Goal: Check status: Check status

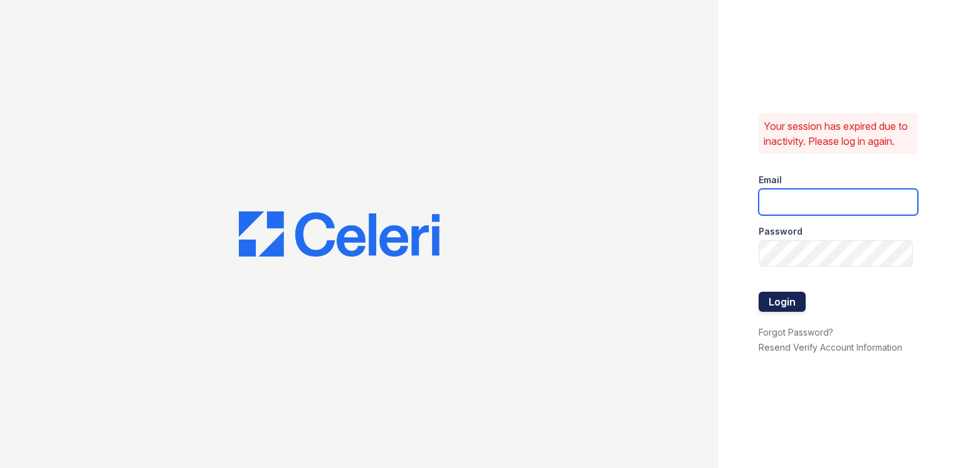
type input "lfountain@mmgmgt.com"
click at [776, 309] on button "Login" at bounding box center [782, 302] width 47 height 20
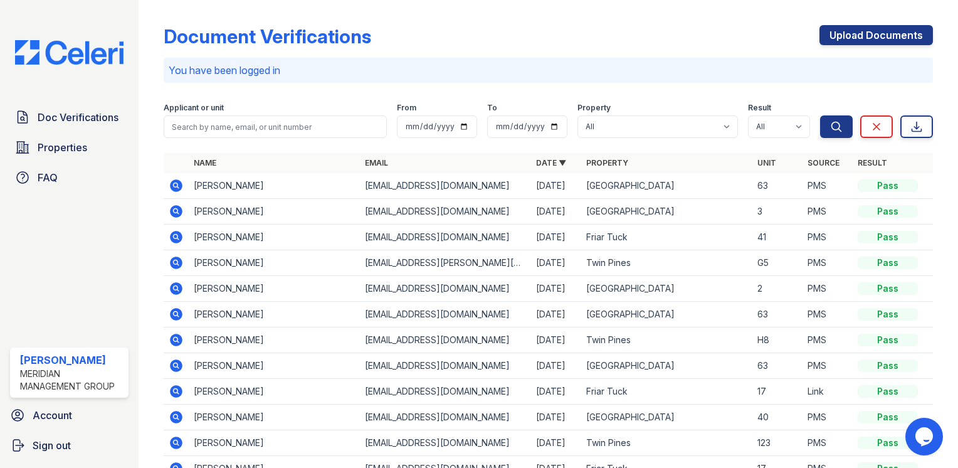
click at [177, 184] on icon at bounding box center [176, 185] width 15 height 15
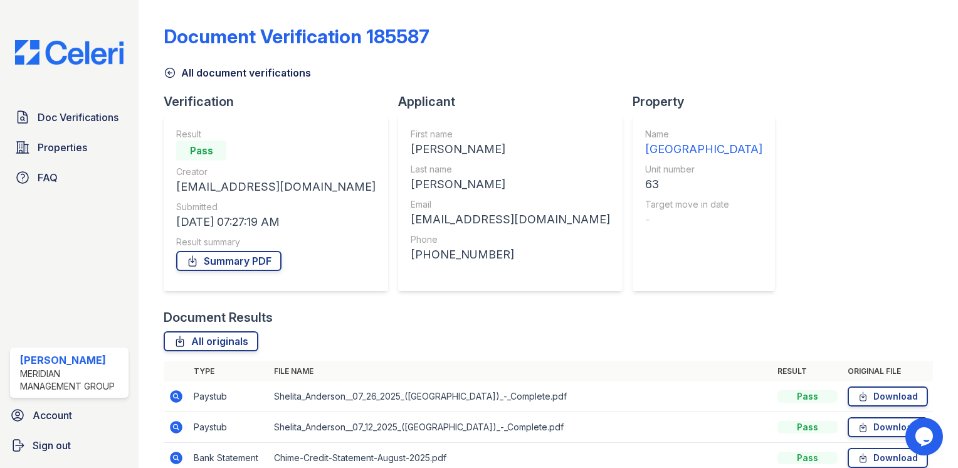
scroll to position [182, 0]
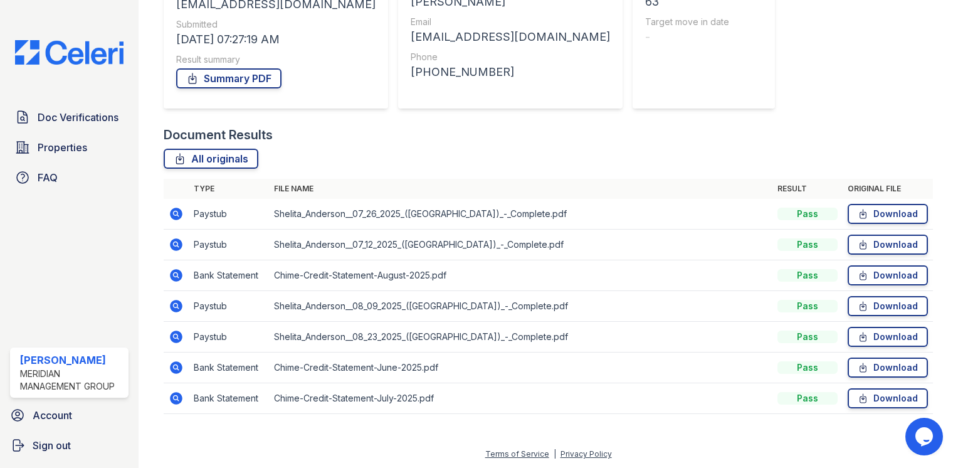
click at [173, 214] on icon at bounding box center [176, 214] width 13 height 13
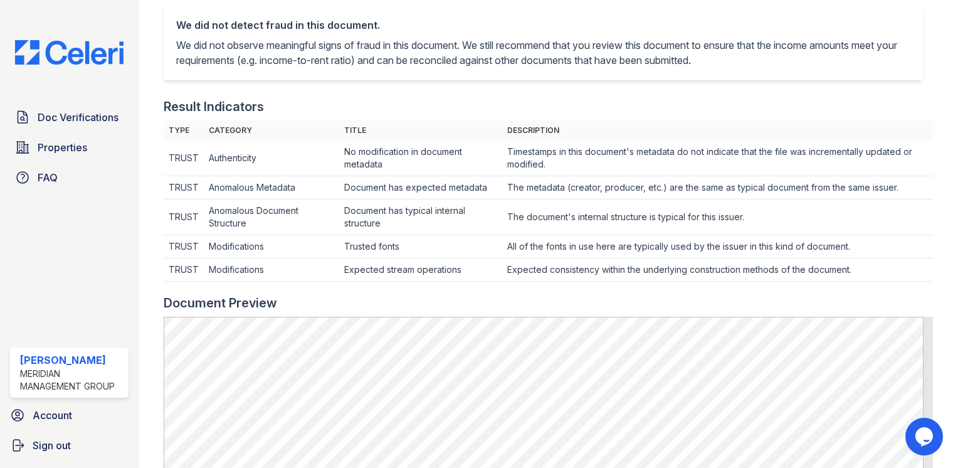
scroll to position [502, 0]
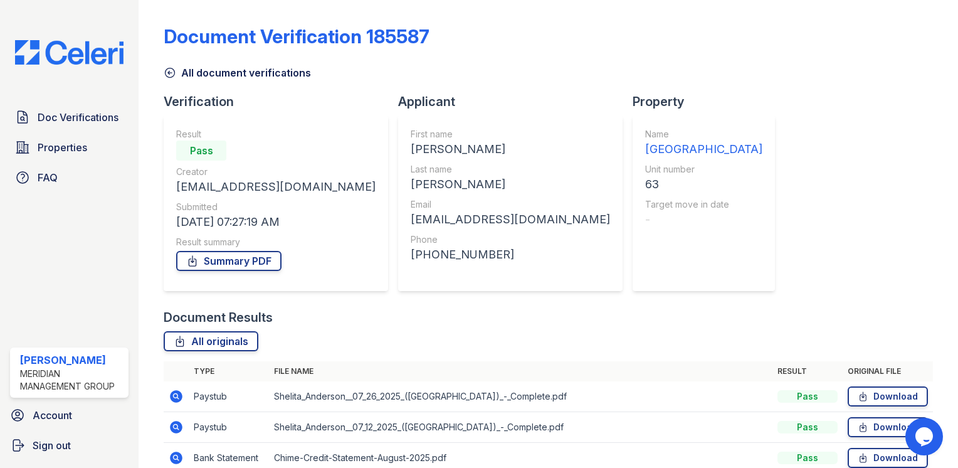
click at [176, 428] on icon at bounding box center [176, 426] width 15 height 15
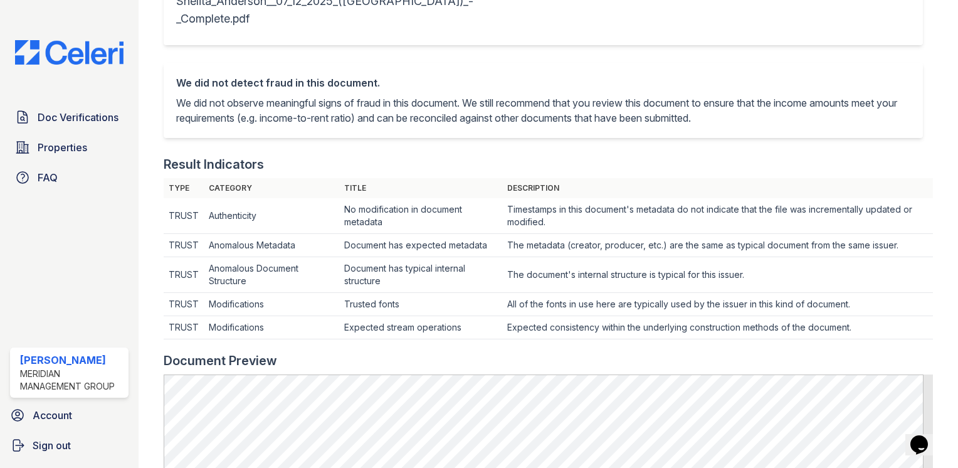
scroll to position [439, 0]
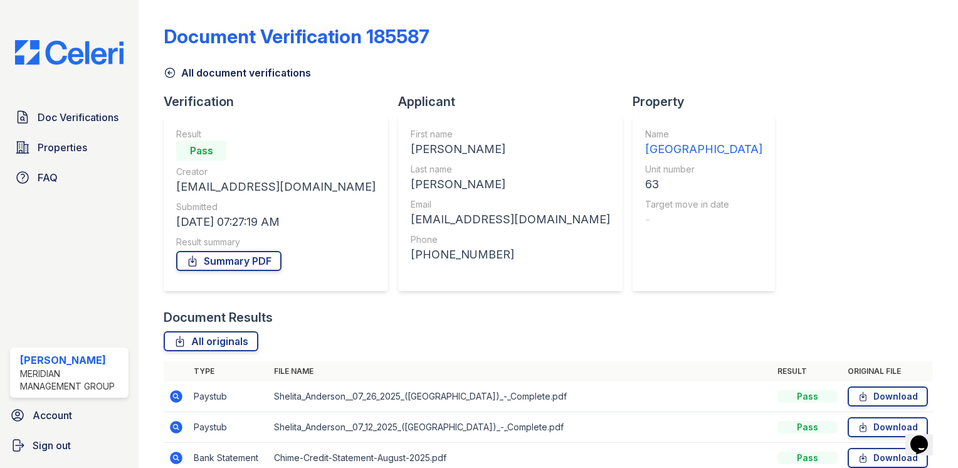
click at [173, 400] on icon at bounding box center [176, 396] width 13 height 13
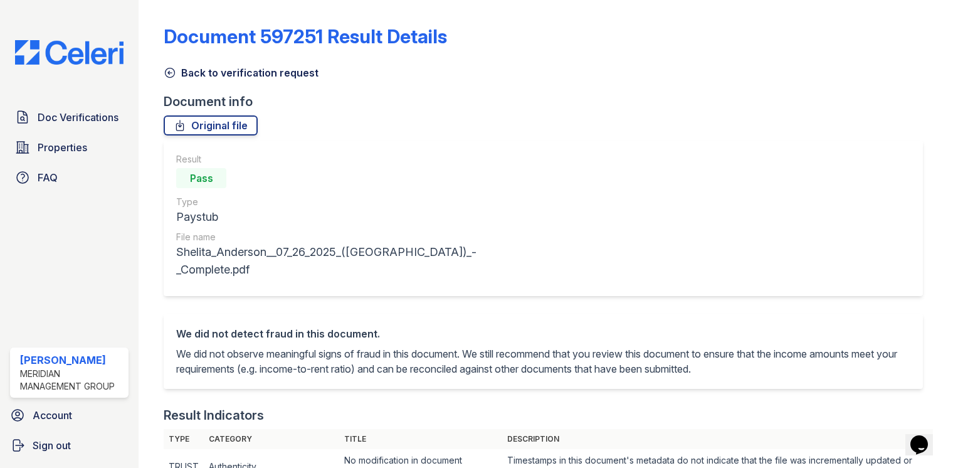
click at [171, 73] on icon at bounding box center [170, 72] width 13 height 13
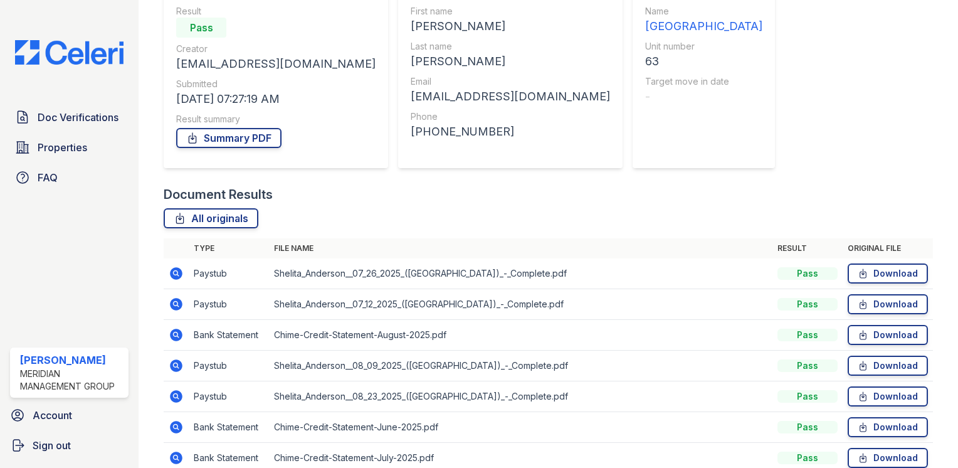
scroll to position [125, 0]
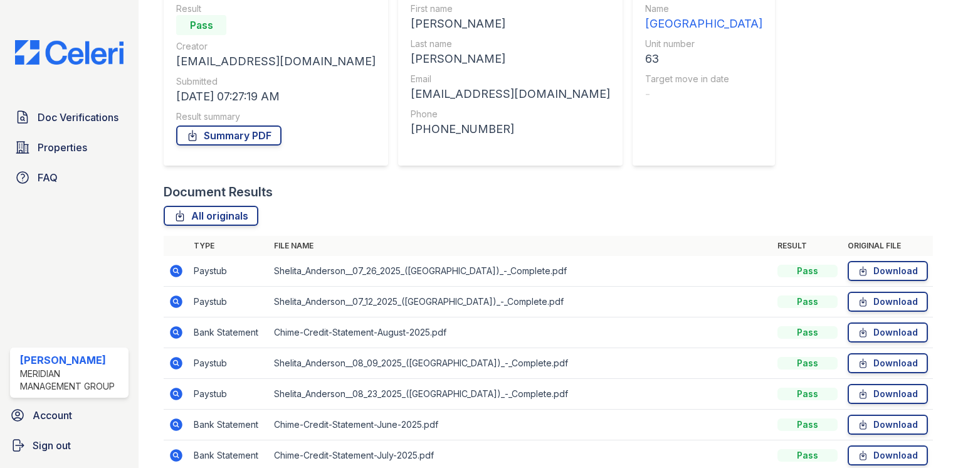
click at [179, 364] on icon at bounding box center [176, 363] width 13 height 13
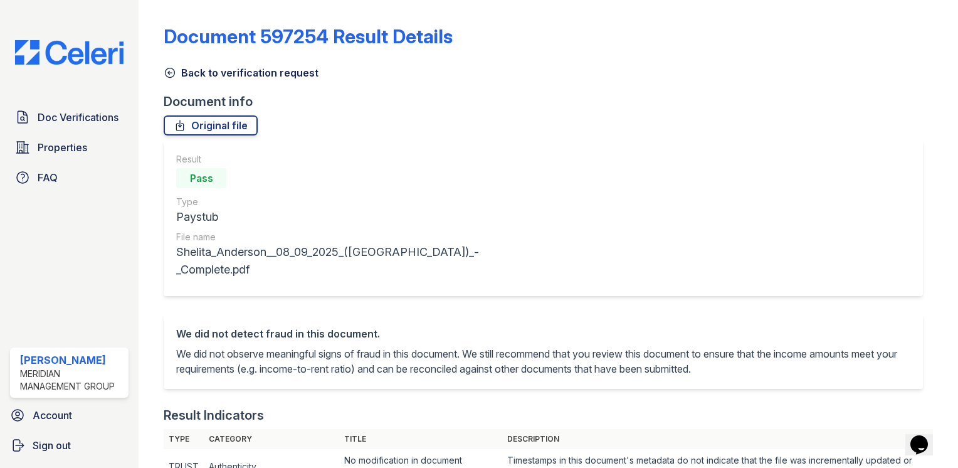
click at [167, 71] on icon at bounding box center [170, 72] width 13 height 13
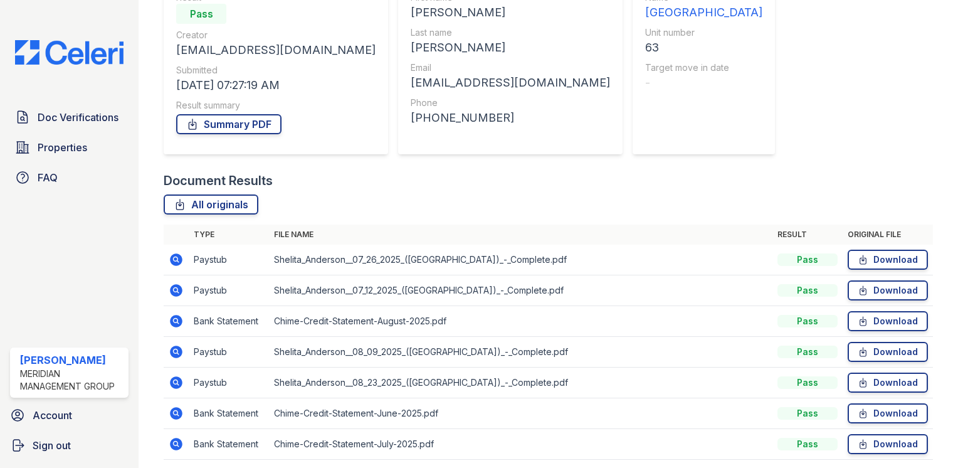
scroll to position [182, 0]
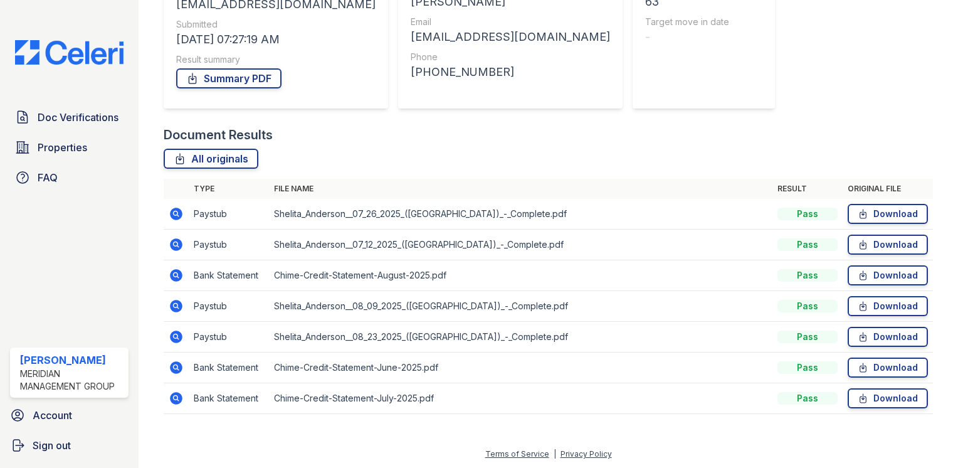
click at [172, 336] on icon at bounding box center [176, 336] width 13 height 13
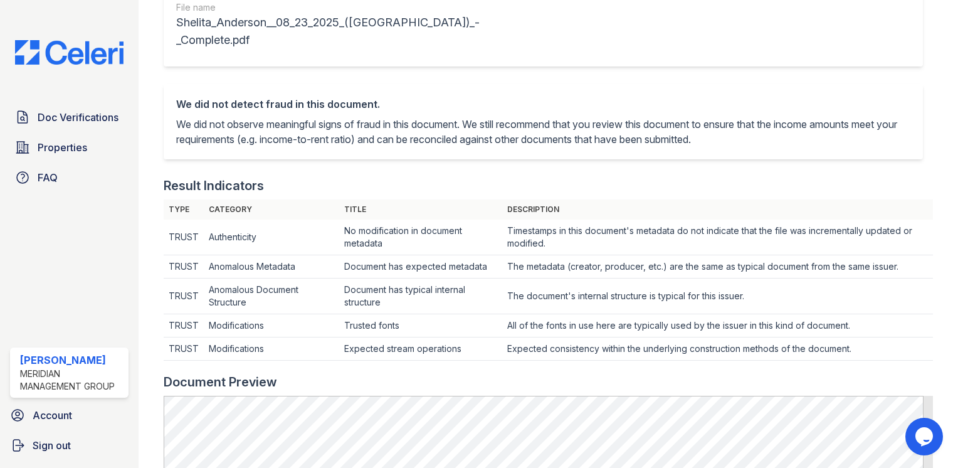
scroll to position [251, 0]
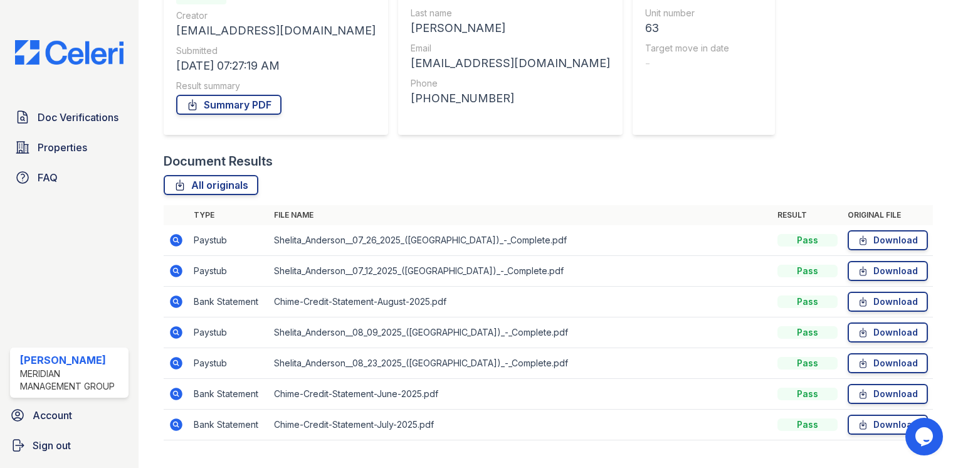
scroll to position [182, 0]
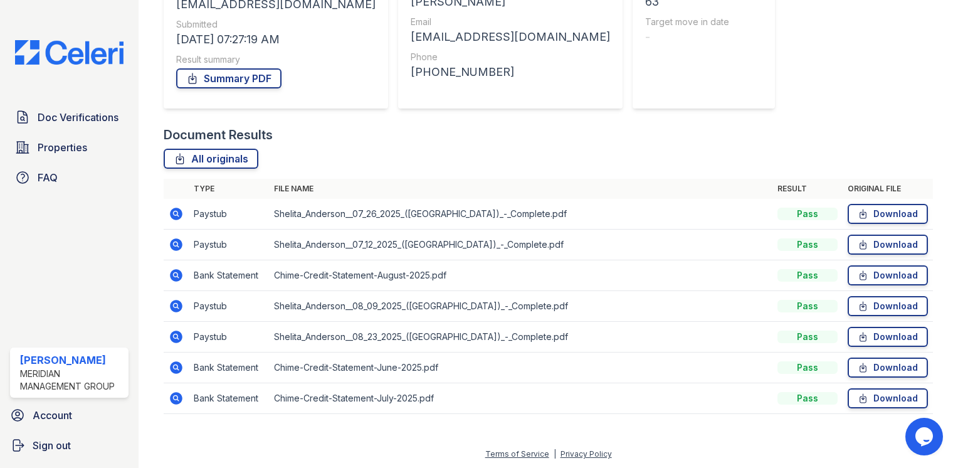
click at [175, 302] on icon at bounding box center [176, 306] width 13 height 13
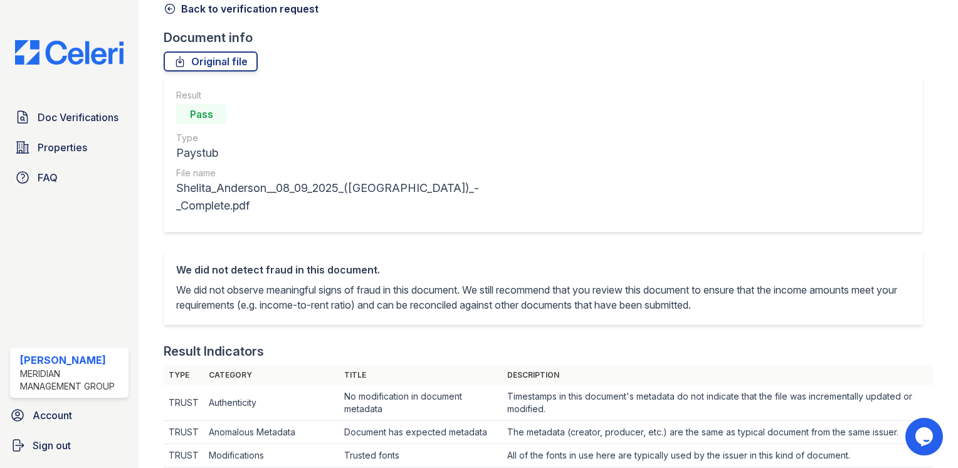
scroll to position [63, 0]
